Goal: Information Seeking & Learning: Learn about a topic

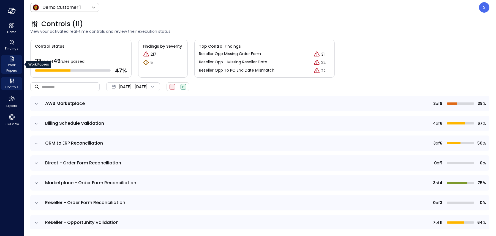
click at [12, 63] on span "Work Papers" at bounding box center [11, 67] width 17 height 11
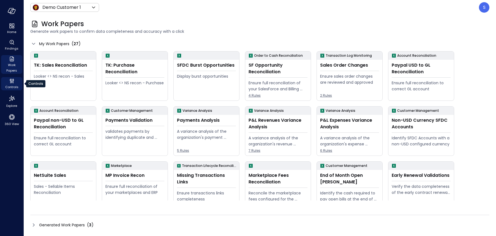
click at [10, 81] on icon "Controls" at bounding box center [10, 81] width 1 height 3
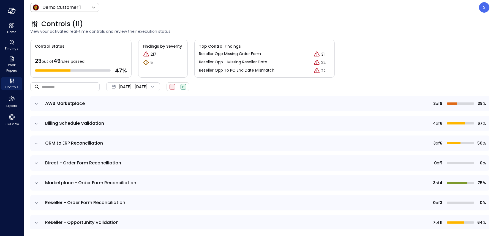
click at [155, 84] on icon at bounding box center [153, 87] width 6 height 6
click at [141, 117] on li "Current Year 2025" at bounding box center [136, 119] width 44 height 9
click at [34, 103] on icon "expand row" at bounding box center [37, 104] width 6 height 6
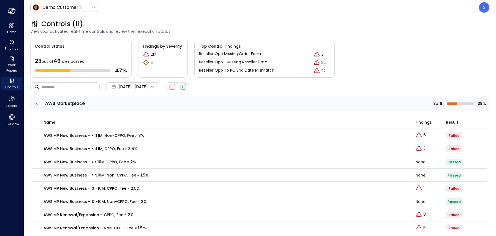
click at [34, 103] on icon "expand row" at bounding box center [37, 104] width 6 height 6
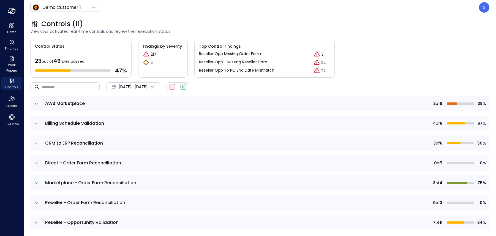
click at [35, 180] on icon "expand row" at bounding box center [37, 183] width 6 height 6
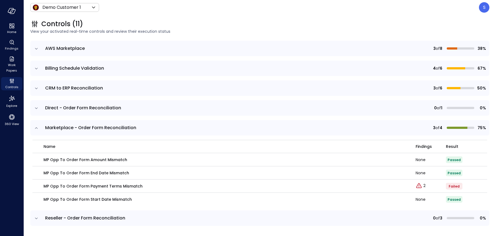
scroll to position [70, 0]
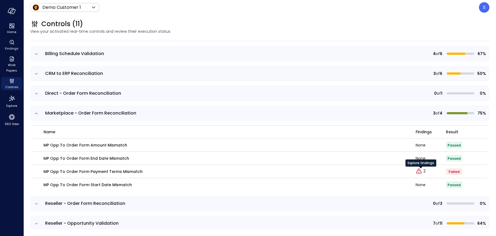
click at [424, 169] on div "Explore findings" at bounding box center [420, 164] width 31 height 11
click at [424, 170] on div "Explore findings" at bounding box center [420, 164] width 31 height 11
click at [424, 170] on p "2" at bounding box center [424, 171] width 2 height 6
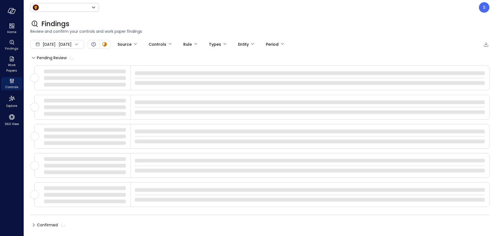
type input "*****"
type input "****"
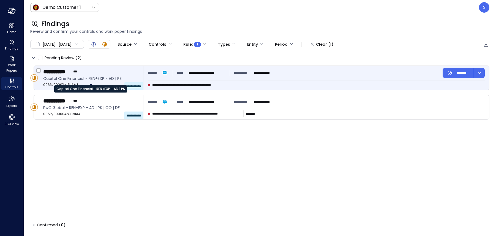
click at [67, 80] on span "Capital One Financial - REN+EXP - AD | PS" at bounding box center [90, 78] width 95 height 6
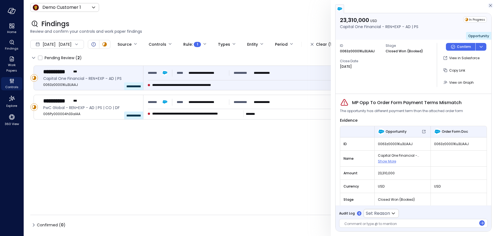
click at [490, 4] on icon "button" at bounding box center [490, 5] width 6 height 7
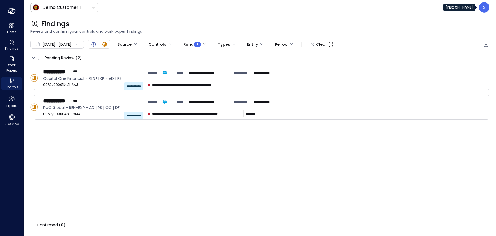
click at [482, 7] on div "S" at bounding box center [484, 7] width 10 height 10
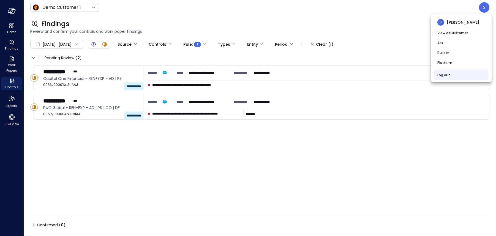
click at [441, 74] on link "Log out" at bounding box center [443, 75] width 13 height 6
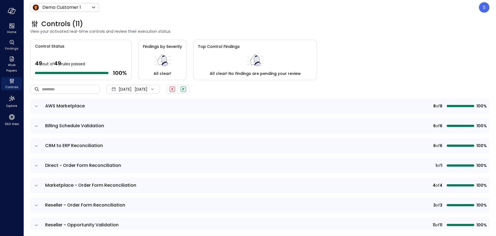
click at [145, 88] on div "[DATE] [DATE]" at bounding box center [133, 89] width 54 height 9
click at [131, 121] on li "Current Year [DATE]" at bounding box center [136, 122] width 44 height 9
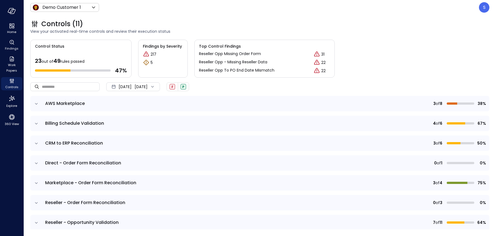
click at [83, 184] on span "Marketplace - Order Form Reconciliation" at bounding box center [90, 182] width 91 height 6
click at [35, 183] on icon "expand row" at bounding box center [37, 183] width 6 height 6
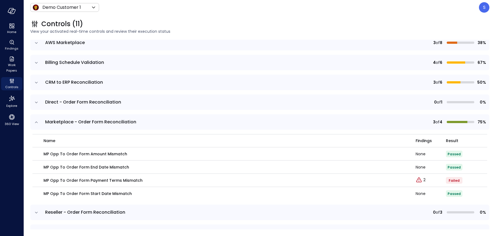
scroll to position [62, 0]
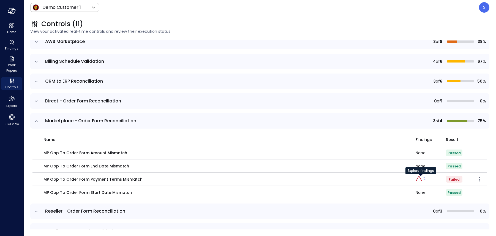
click at [423, 177] on div "Explore findings" at bounding box center [420, 172] width 31 height 11
click at [424, 178] on div "Explore findings" at bounding box center [420, 172] width 31 height 11
click at [424, 178] on p "2" at bounding box center [424, 179] width 2 height 6
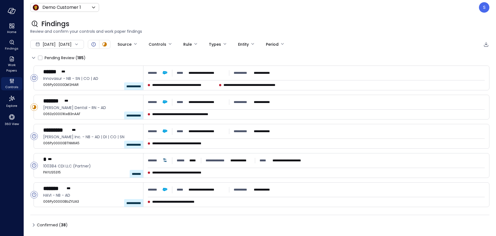
type input "****"
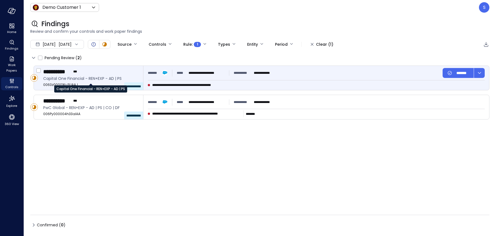
click at [78, 76] on span "Capital One Financial - REN+EXP - AD | PS" at bounding box center [90, 78] width 95 height 6
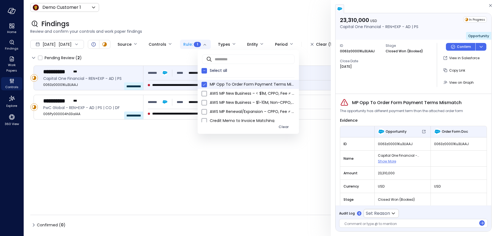
click at [222, 42] on body "**********" at bounding box center [248, 118] width 496 height 236
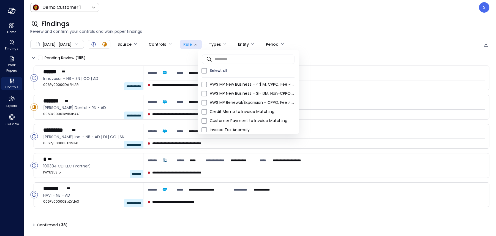
click at [54, 77] on div at bounding box center [248, 118] width 496 height 236
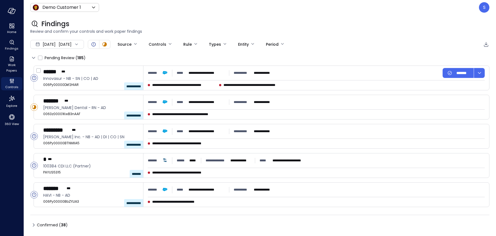
click at [54, 77] on span "Innovasur - NB - SN | CO | AD" at bounding box center [90, 78] width 95 height 6
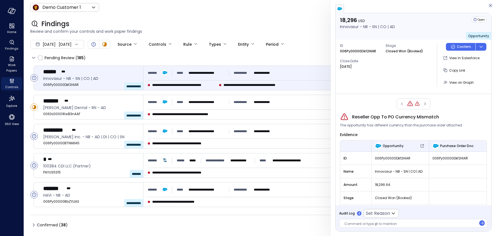
click at [491, 6] on icon "button" at bounding box center [490, 5] width 6 height 7
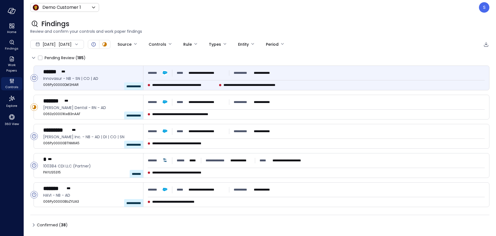
click at [82, 76] on span "Innovasur - NB - SN | CO | AD" at bounding box center [90, 78] width 95 height 6
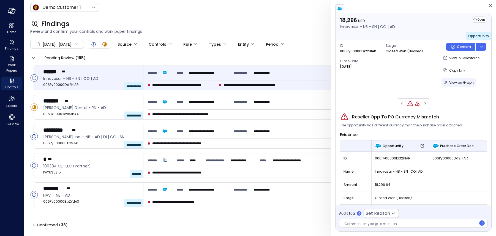
click at [458, 78] on button "View on Graph" at bounding box center [458, 82] width 34 height 9
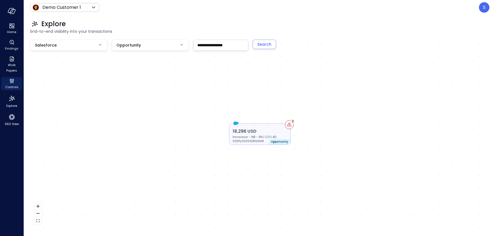
click at [249, 131] on p "18,296 USD" at bounding box center [259, 131] width 54 height 7
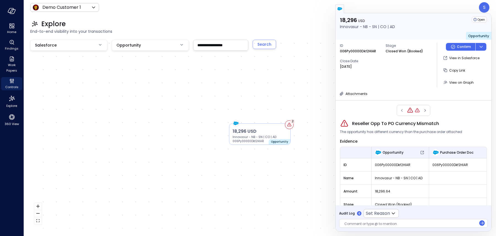
click at [274, 20] on div "Explore" at bounding box center [259, 24] width 459 height 9
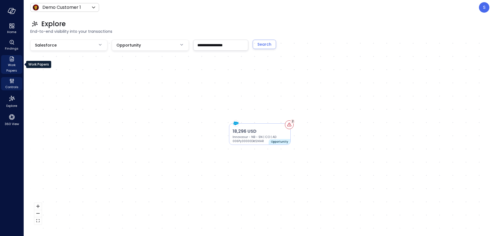
click at [10, 63] on span "Work Papers" at bounding box center [11, 67] width 17 height 11
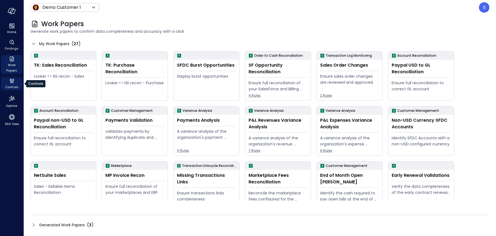
click at [10, 85] on span "Controls" at bounding box center [11, 87] width 13 height 6
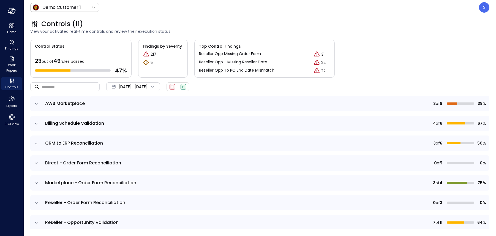
click at [35, 182] on icon "expand row" at bounding box center [37, 183] width 6 height 6
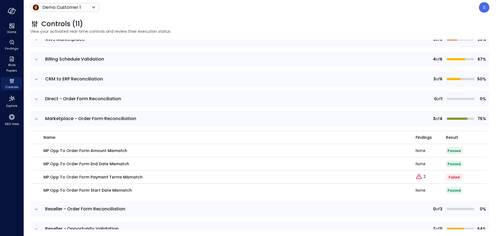
scroll to position [64, 0]
click at [423, 175] on p "2" at bounding box center [424, 176] width 2 height 6
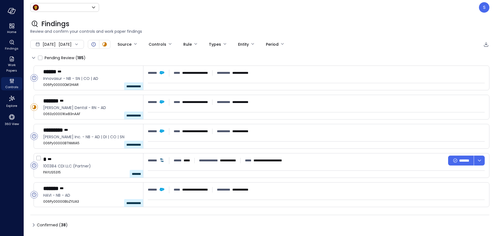
type input "*****"
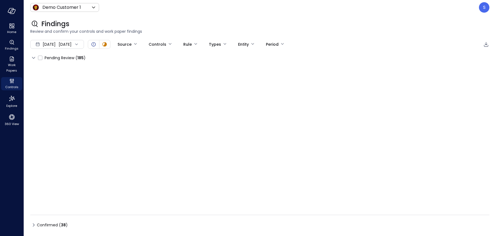
type input "****"
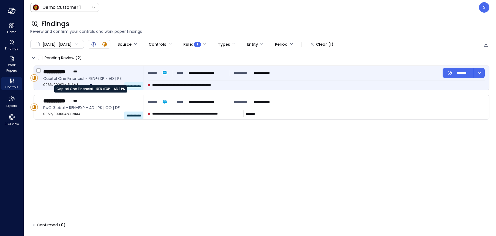
click at [81, 78] on span "Capital One Financial - REN+EXP - AD | PS" at bounding box center [90, 78] width 95 height 6
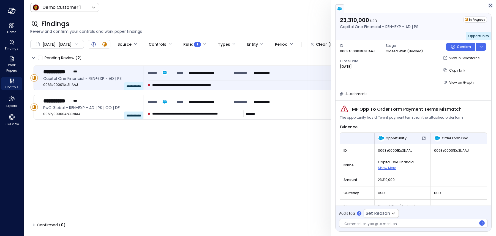
click at [490, 5] on icon "button" at bounding box center [490, 5] width 3 height 3
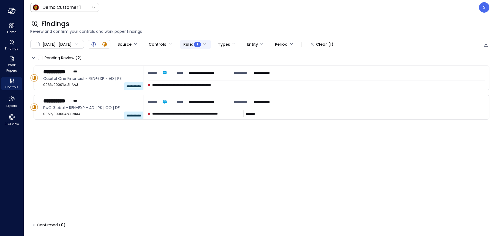
click at [222, 44] on body "**********" at bounding box center [248, 118] width 496 height 236
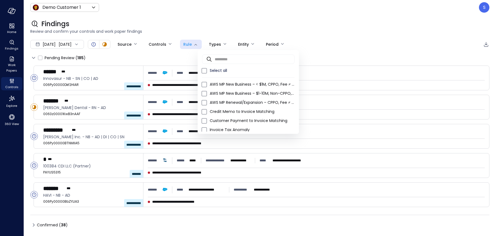
click at [11, 47] on div at bounding box center [248, 118] width 496 height 236
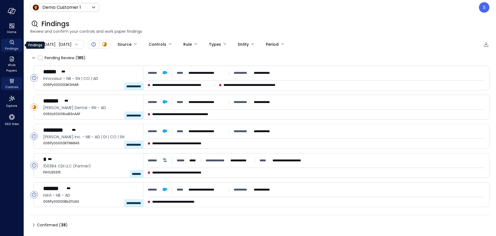
click at [11, 47] on span "Findings" at bounding box center [11, 49] width 13 height 6
click at [12, 66] on span "Work Papers" at bounding box center [11, 67] width 17 height 11
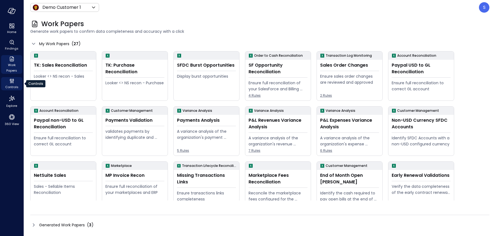
click at [10, 86] on span "Controls" at bounding box center [11, 87] width 13 height 6
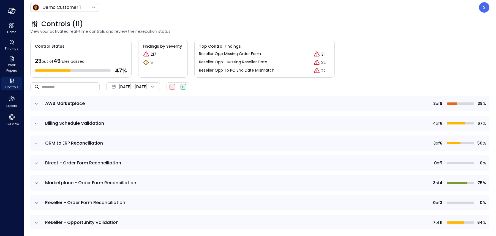
click at [36, 182] on icon "expand row" at bounding box center [37, 183] width 6 height 6
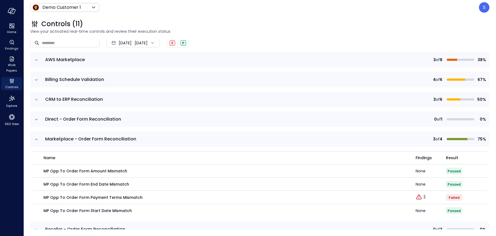
scroll to position [45, 0]
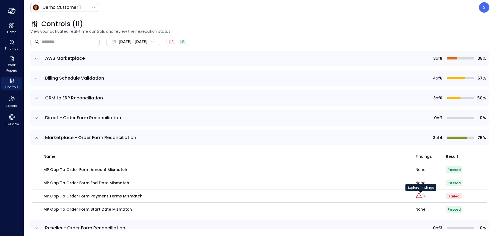
click at [424, 194] on div "Explore findings" at bounding box center [420, 189] width 31 height 11
click at [421, 195] on icon "Explore findings" at bounding box center [418, 195] width 7 height 7
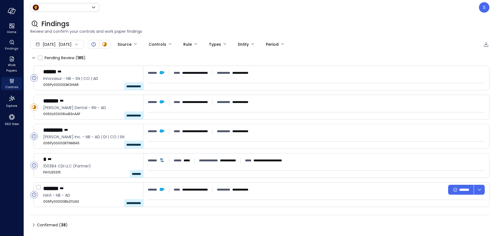
type input "*****"
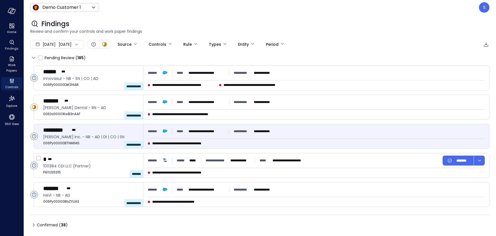
type input "****"
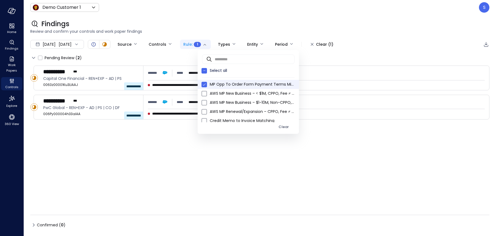
click at [222, 43] on body "**********" at bounding box center [248, 118] width 496 height 236
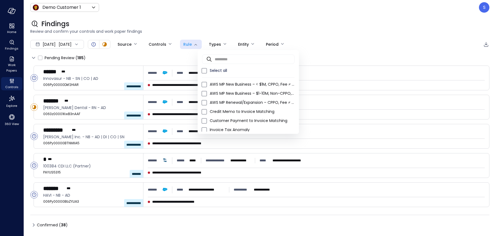
click at [188, 12] on div at bounding box center [248, 118] width 496 height 236
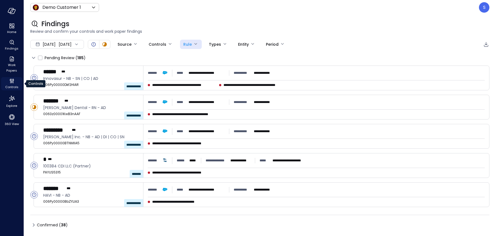
click at [10, 84] on span "Controls" at bounding box center [11, 87] width 13 height 6
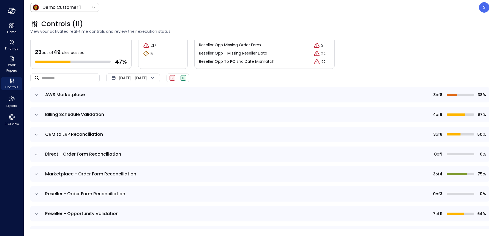
scroll to position [8, 0]
click at [13, 46] on span "Findings" at bounding box center [11, 49] width 13 height 6
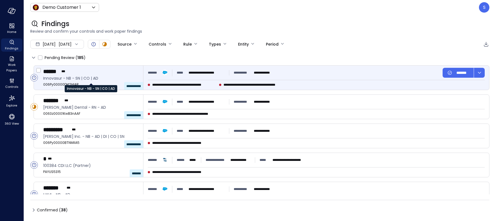
click at [97, 76] on span "Innovasur - NB - SN | CO | AD" at bounding box center [90, 78] width 95 height 6
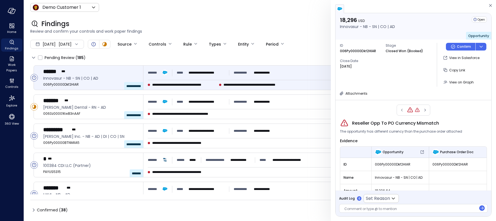
scroll to position [2, 0]
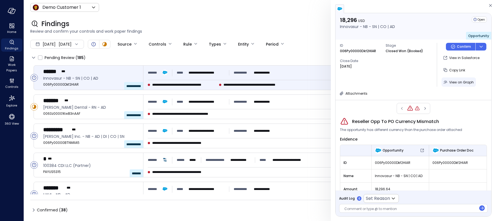
click at [460, 81] on span "View on Graph" at bounding box center [461, 82] width 24 height 5
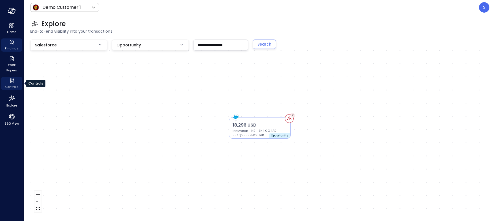
click at [12, 85] on span "Controls" at bounding box center [11, 87] width 13 height 6
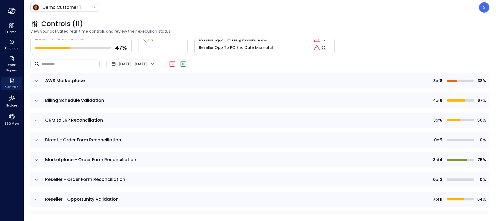
scroll to position [22, 0]
click at [36, 120] on icon "expand row" at bounding box center [37, 121] width 6 height 6
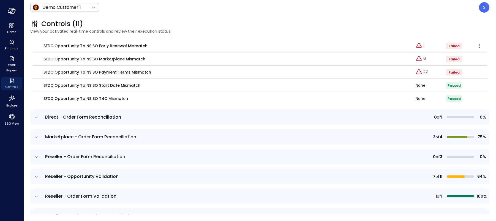
scroll to position [143, 0]
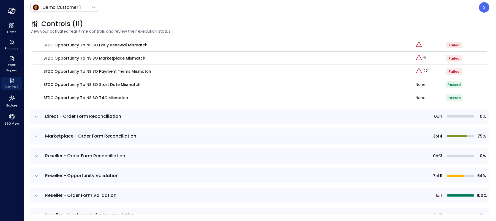
click at [35, 136] on icon "expand row" at bounding box center [37, 137] width 6 height 6
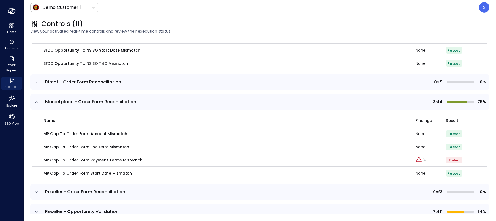
scroll to position [177, 0]
click at [425, 160] on p "2" at bounding box center [424, 161] width 2 height 6
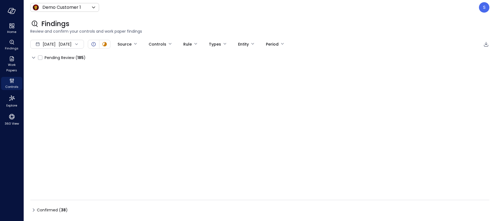
type input "****"
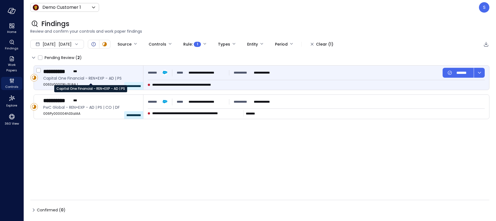
click at [73, 77] on span "Capital One Financial - REN+EXP - AD | PS" at bounding box center [90, 78] width 95 height 6
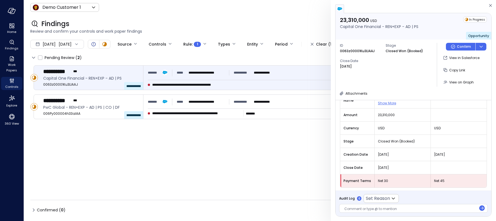
scroll to position [66, 0]
click at [360, 207] on div at bounding box center [410, 210] width 132 height 6
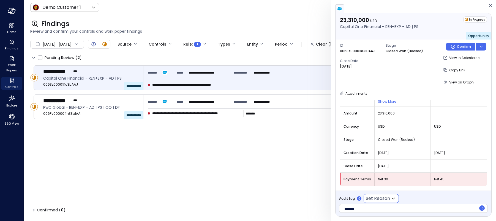
click at [394, 198] on icon at bounding box center [392, 199] width 3 height 2
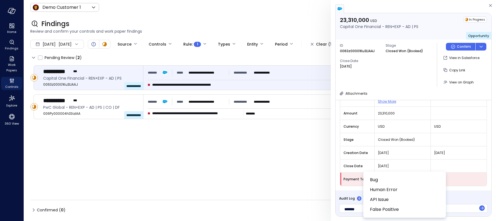
click at [453, 83] on div at bounding box center [248, 110] width 496 height 221
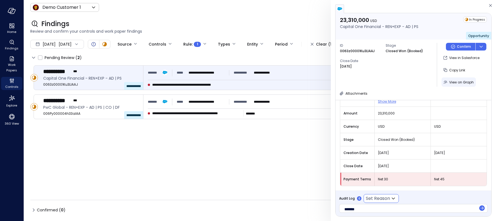
click at [452, 81] on span "View on Graph" at bounding box center [461, 82] width 24 height 5
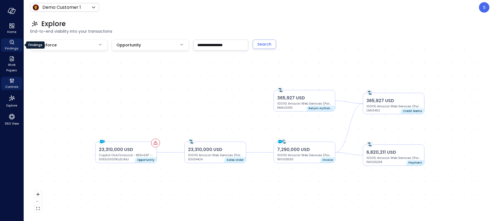
click at [12, 43] on icon "Findings" at bounding box center [12, 42] width 7 height 7
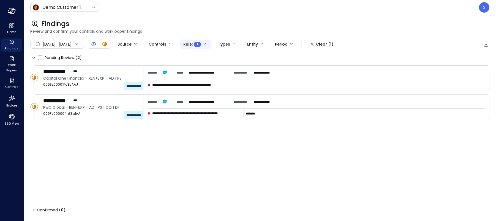
click at [221, 43] on body "**********" at bounding box center [248, 110] width 496 height 221
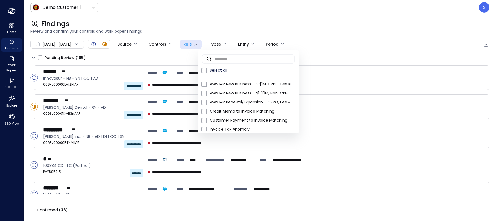
click at [333, 58] on div at bounding box center [248, 110] width 496 height 221
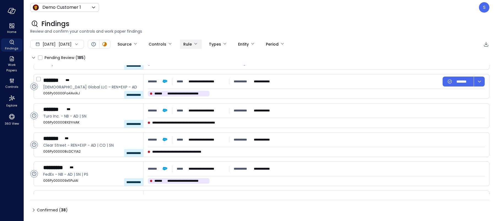
scroll to position [195, 0]
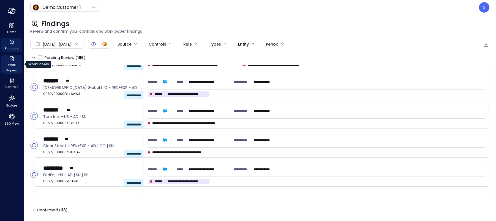
click at [11, 65] on span "Work Papers" at bounding box center [11, 67] width 17 height 11
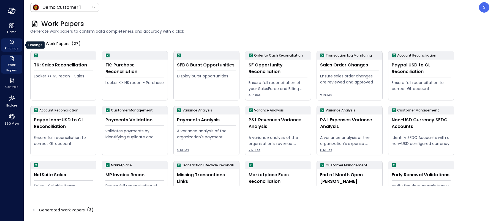
click at [12, 45] on icon "Findings" at bounding box center [12, 42] width 7 height 7
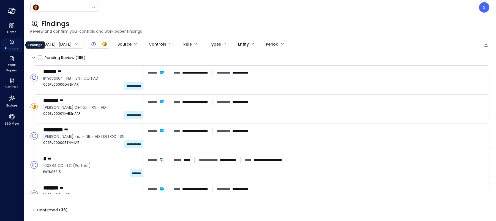
type input "*****"
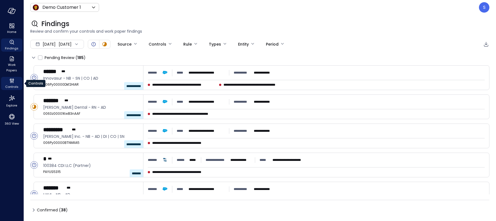
click at [11, 85] on span "Controls" at bounding box center [11, 87] width 13 height 6
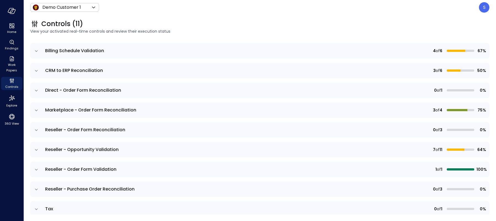
scroll to position [73, 0]
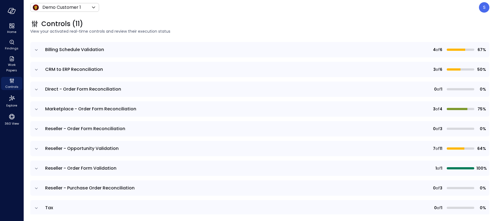
click at [34, 109] on icon "expand row" at bounding box center [37, 110] width 6 height 6
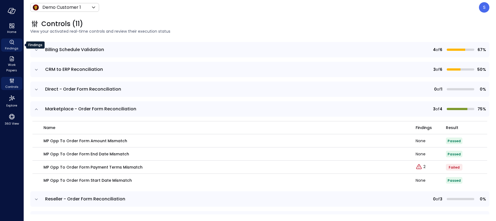
click at [12, 47] on span "Findings" at bounding box center [11, 49] width 13 height 6
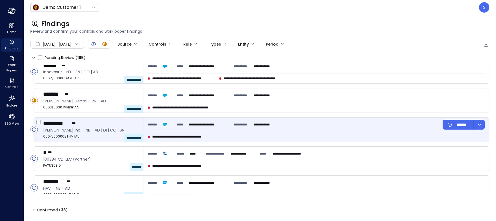
scroll to position [1, 0]
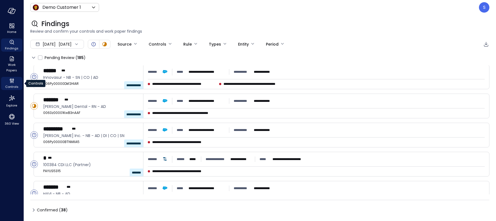
click at [10, 81] on icon "Controls" at bounding box center [10, 81] width 1 height 3
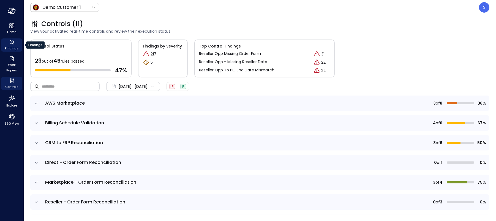
click at [12, 43] on icon "Findings" at bounding box center [12, 42] width 4 height 4
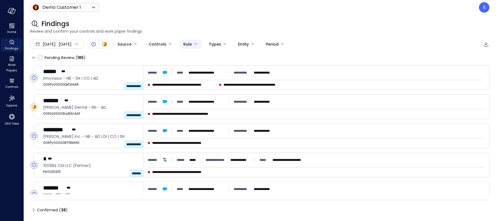
click at [213, 43] on body "**********" at bounding box center [248, 110] width 496 height 221
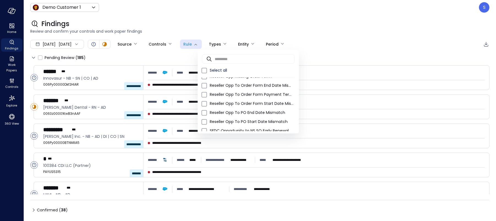
scroll to position [91, 0]
click at [118, 54] on div at bounding box center [248, 110] width 496 height 221
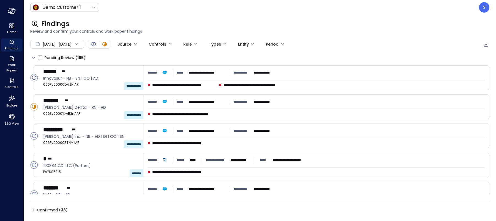
drag, startPoint x: 78, startPoint y: 59, endPoint x: 84, endPoint y: 58, distance: 6.4
click at [84, 58] on div "( 185 )" at bounding box center [80, 58] width 10 height 6
click at [78, 44] on icon at bounding box center [76, 43] width 3 height 1
click at [106, 57] on div "Pending Review ( 185 )" at bounding box center [259, 57] width 459 height 9
click at [13, 102] on icon "Explore" at bounding box center [11, 98] width 9 height 9
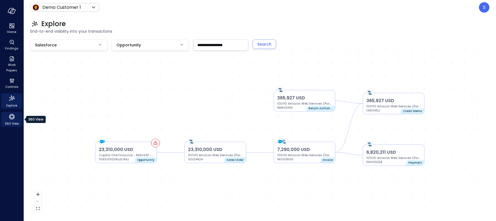
click at [11, 122] on span "360 View" at bounding box center [12, 124] width 14 height 6
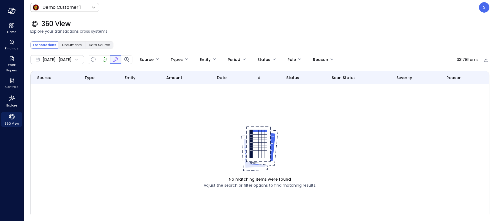
click at [119, 59] on icon "Fixed" at bounding box center [115, 59] width 7 height 7
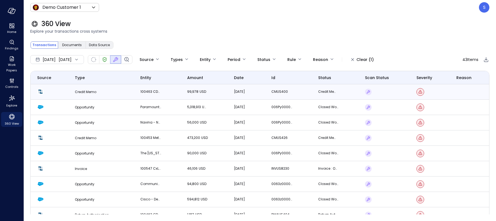
click at [119, 91] on td "Credit Memo" at bounding box center [100, 91] width 65 height 15
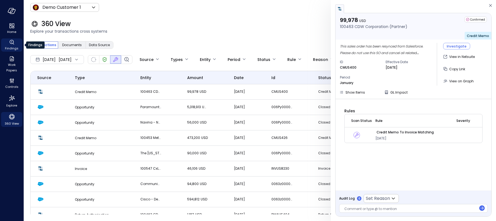
click at [13, 45] on icon "Findings" at bounding box center [12, 42] width 7 height 7
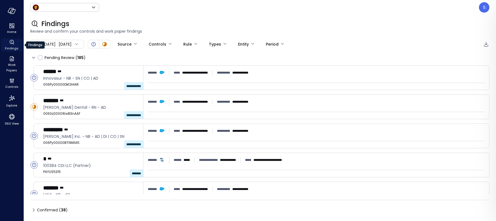
type input "*****"
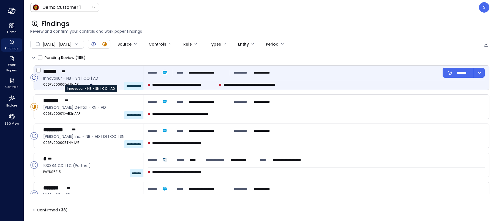
click at [84, 76] on span "Innovasur - NB - SN | CO | AD" at bounding box center [90, 78] width 95 height 6
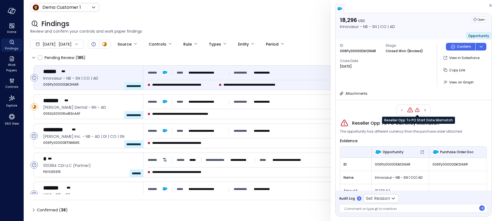
click at [418, 109] on icon "Reseller Opp To PO Start Date Mismatch" at bounding box center [417, 110] width 5 height 4
click at [408, 110] on icon "Reseller Opp To PO Currency Mismatch" at bounding box center [409, 111] width 6 height 6
click at [417, 110] on icon "Reseller Opp To PO Start Date Mismatch" at bounding box center [417, 109] width 1 height 1
click at [409, 109] on icon "Reseller Opp To PO Currency Mismatch" at bounding box center [409, 110] width 5 height 4
click at [417, 109] on icon "Reseller Opp To PO Start Date Mismatch" at bounding box center [417, 111] width 6 height 6
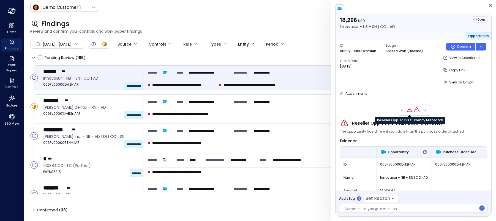
click at [409, 109] on icon "Reseller Opp To PO Currency Mismatch" at bounding box center [409, 110] width 5 height 4
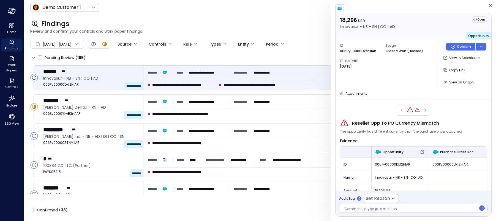
click at [353, 208] on div at bounding box center [410, 210] width 132 height 6
click at [345, 208] on div at bounding box center [410, 210] width 132 height 6
drag, startPoint x: 359, startPoint y: 207, endPoint x: 399, endPoint y: 207, distance: 40.2
click at [399, 207] on div at bounding box center [410, 210] width 132 height 6
click at [8, 116] on icon "360 View" at bounding box center [12, 117] width 8 height 8
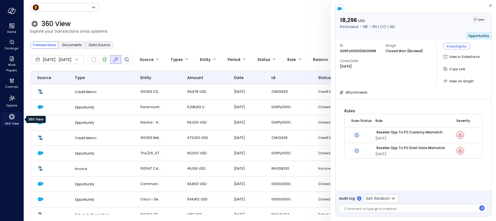
type input "*****"
click at [112, 89] on td "Credit Memo" at bounding box center [100, 91] width 65 height 15
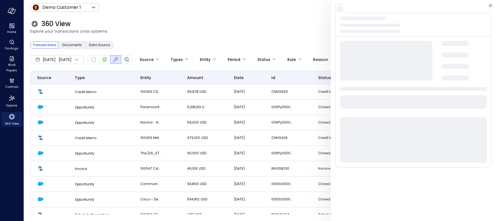
click at [490, 4] on icon "button" at bounding box center [490, 5] width 6 height 7
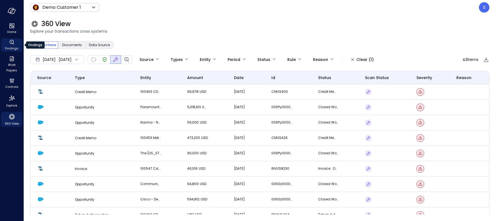
click at [12, 46] on span "Findings" at bounding box center [11, 49] width 13 height 6
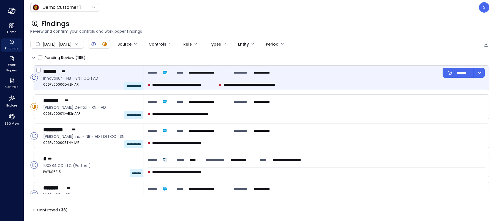
click at [208, 76] on div "**********" at bounding box center [211, 73] width 126 height 10
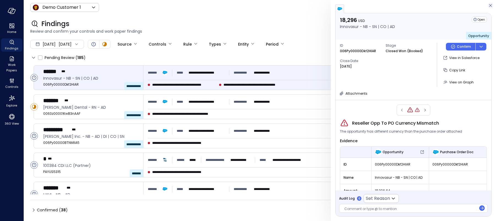
click at [491, 4] on icon "button" at bounding box center [490, 5] width 6 height 7
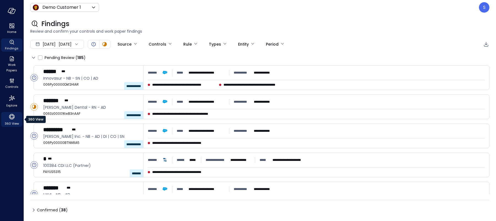
click at [12, 120] on icon "360 View" at bounding box center [12, 117] width 8 height 8
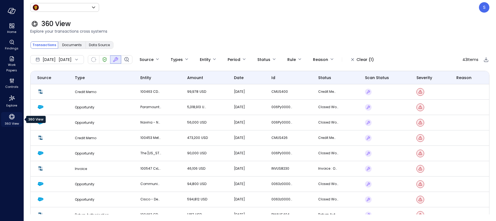
type input "*****"
click at [127, 106] on td "Opportunity" at bounding box center [100, 107] width 65 height 15
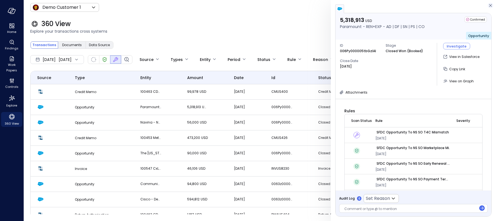
click at [491, 5] on icon "button" at bounding box center [490, 5] width 6 height 7
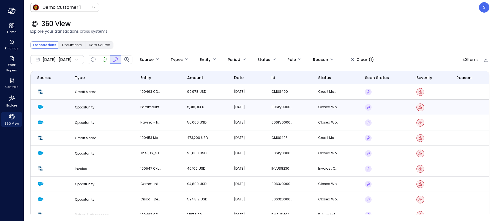
click at [159, 105] on td "Paramount - REN+EXP - AD | DF | SN | PS | CO" at bounding box center [157, 107] width 47 height 15
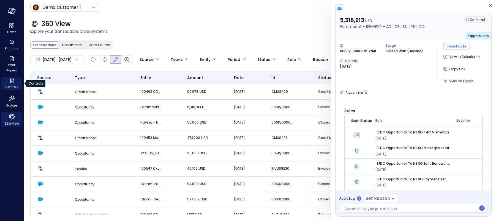
click at [9, 83] on icon "Controls" at bounding box center [12, 81] width 7 height 7
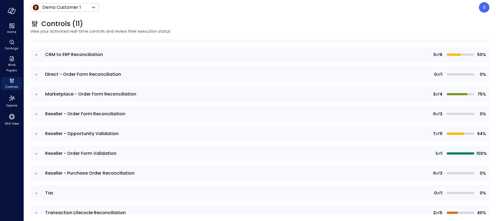
scroll to position [89, 0]
click at [36, 172] on icon "expand row" at bounding box center [37, 173] width 6 height 6
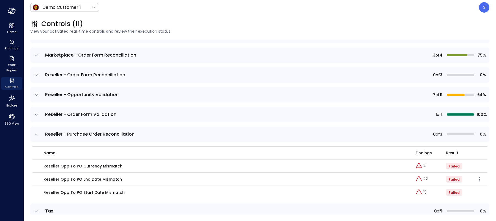
scroll to position [128, 0]
click at [425, 178] on div "Explore findings" at bounding box center [421, 172] width 31 height 11
click at [423, 165] on div "Explore findings" at bounding box center [420, 159] width 31 height 11
click at [424, 165] on p "2" at bounding box center [424, 166] width 2 height 6
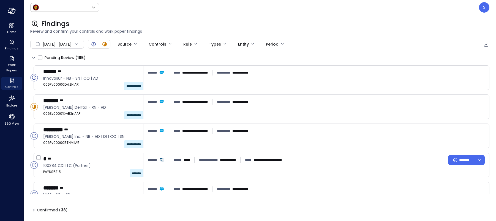
type input "*****"
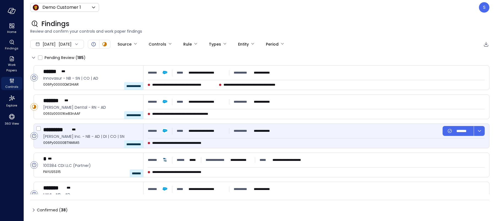
type input "****"
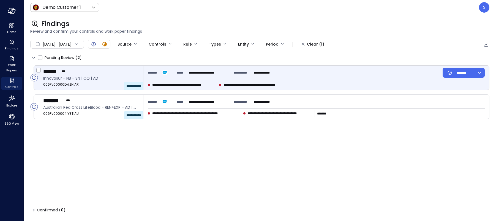
click at [240, 83] on span "**********" at bounding box center [256, 85] width 66 height 6
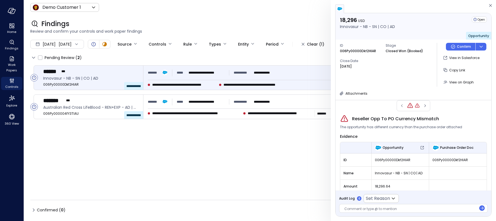
scroll to position [4, 0]
click at [342, 94] on icon "button" at bounding box center [342, 94] width 6 height 6
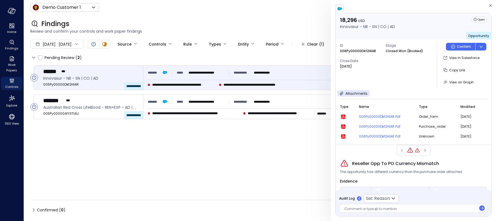
click at [343, 116] on icon "button" at bounding box center [343, 117] width 4 height 4
click at [490, 4] on icon "button" at bounding box center [490, 5] width 6 height 7
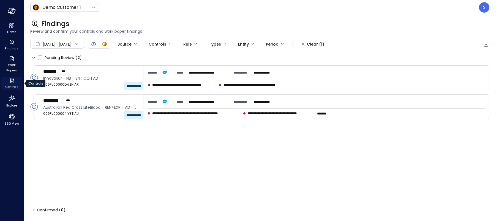
click at [9, 86] on span "Controls" at bounding box center [11, 87] width 13 height 6
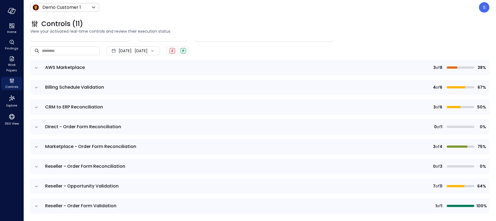
scroll to position [35, 0]
click at [11, 122] on span "360 View" at bounding box center [12, 124] width 14 height 6
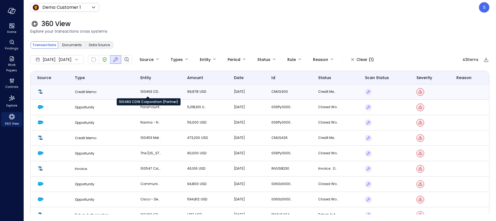
click at [156, 88] on td "100463 CDW Corporation (Partner)" at bounding box center [157, 91] width 47 height 15
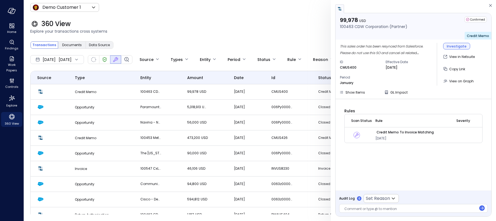
click at [454, 46] on div "Investigate" at bounding box center [456, 46] width 20 height 6
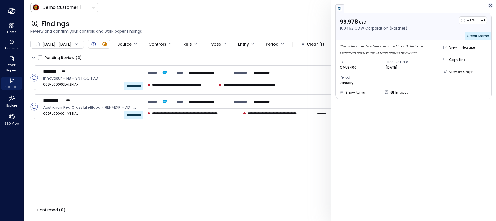
click at [490, 5] on icon "button" at bounding box center [490, 5] width 6 height 7
